Goal: Find specific page/section: Find specific page/section

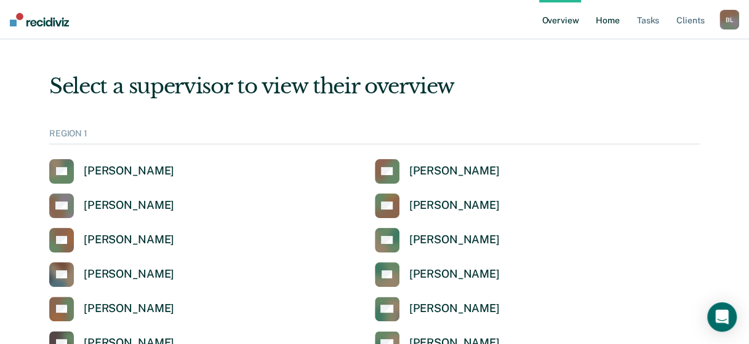
click at [600, 22] on link "Home" at bounding box center [607, 19] width 28 height 39
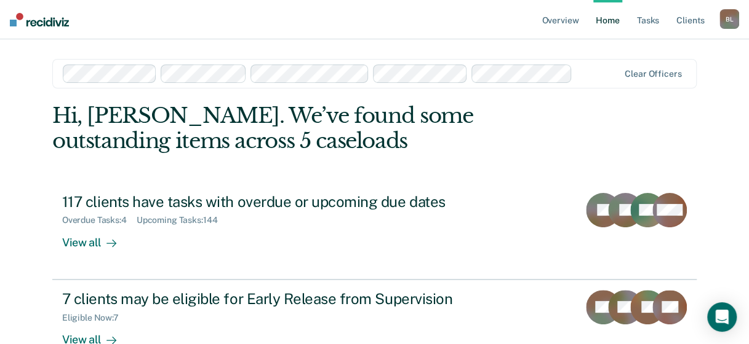
click at [0, 194] on html "Looks like you’re using Internet Explorer 11. For faster loading and a better e…" at bounding box center [374, 172] width 749 height 344
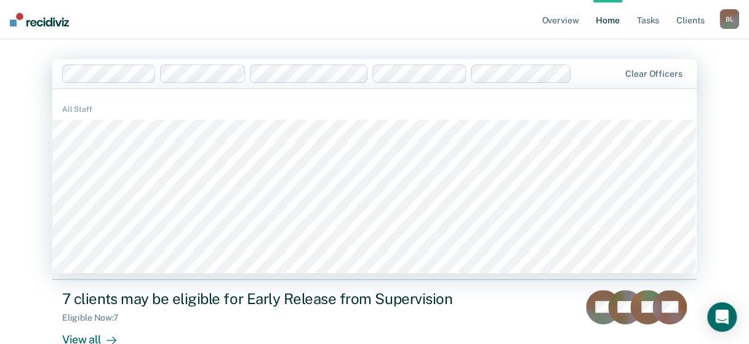
scroll to position [177, 0]
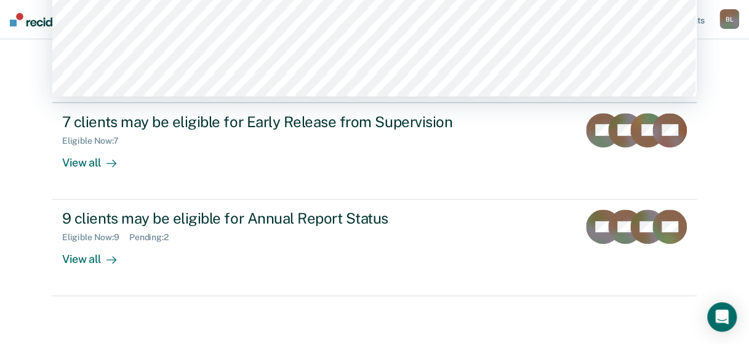
click at [417, 319] on div "Overview Home Tasks Client s [PERSON_NAME] [PERSON_NAME] Profile How it works L…" at bounding box center [374, 84] width 749 height 523
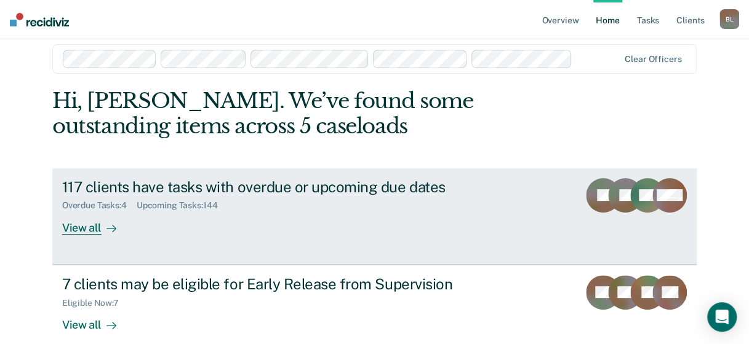
scroll to position [0, 0]
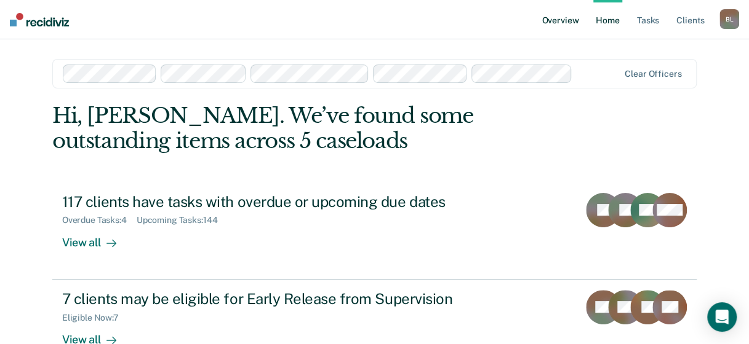
click at [555, 16] on link "Overview" at bounding box center [560, 19] width 42 height 39
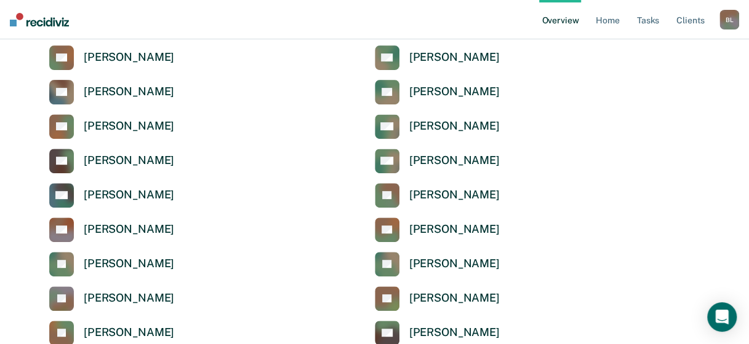
scroll to position [123, 0]
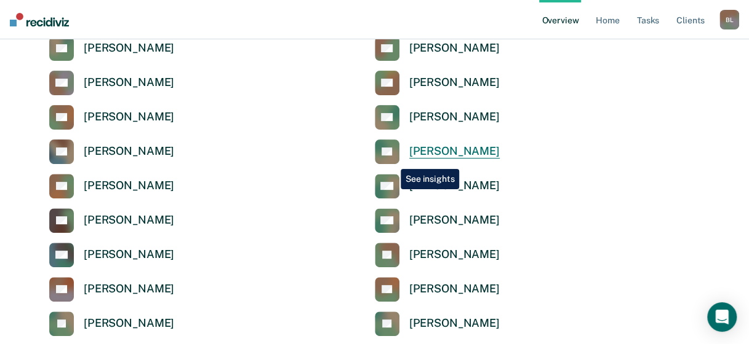
click at [391, 160] on icon at bounding box center [385, 159] width 34 height 26
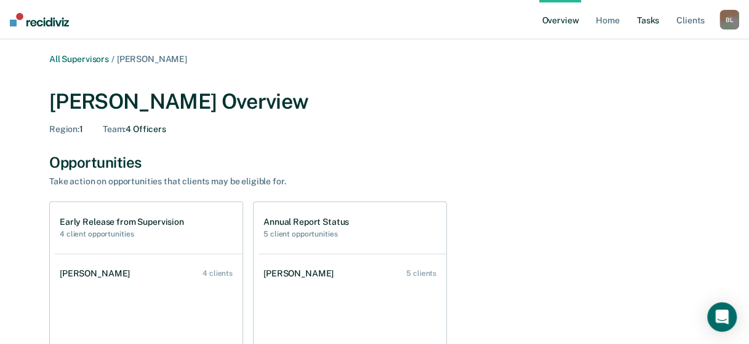
click at [641, 21] on link "Tasks" at bounding box center [647, 19] width 27 height 39
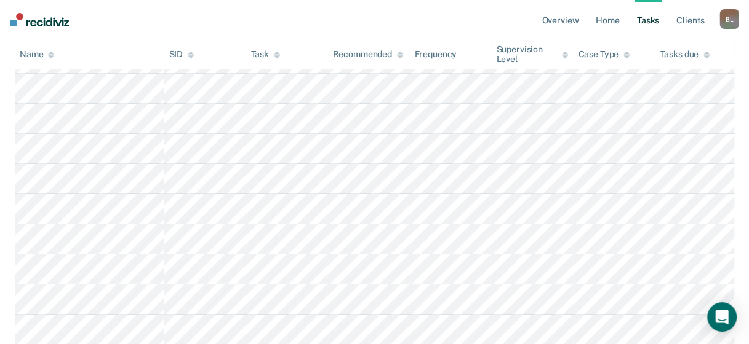
scroll to position [4101, 0]
drag, startPoint x: 743, startPoint y: 264, endPoint x: 735, endPoint y: 213, distance: 51.7
